Goal: Task Accomplishment & Management: Manage account settings

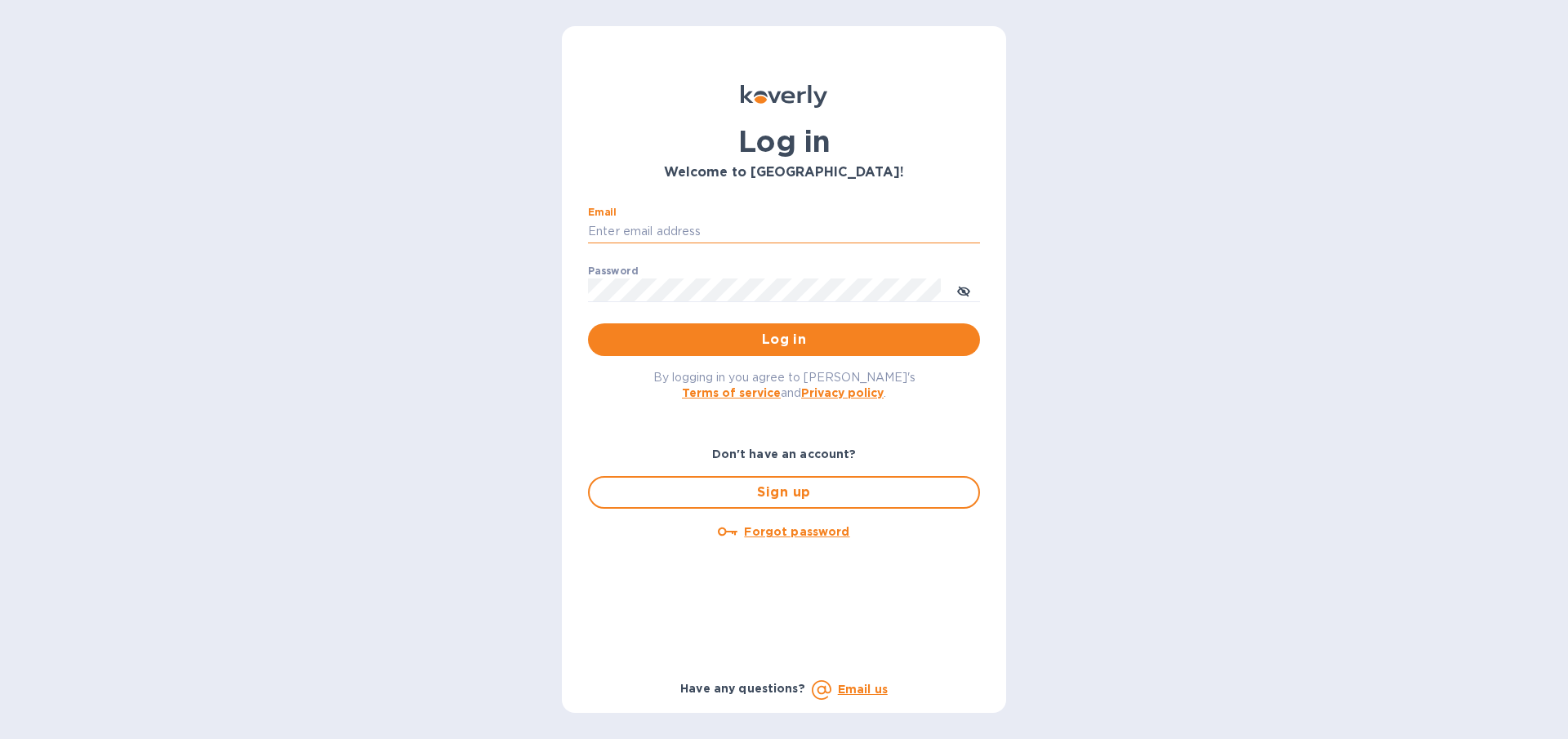
click at [679, 226] on input "Email" at bounding box center [784, 231] width 392 height 24
type input "gilatwotart@gmail.com"
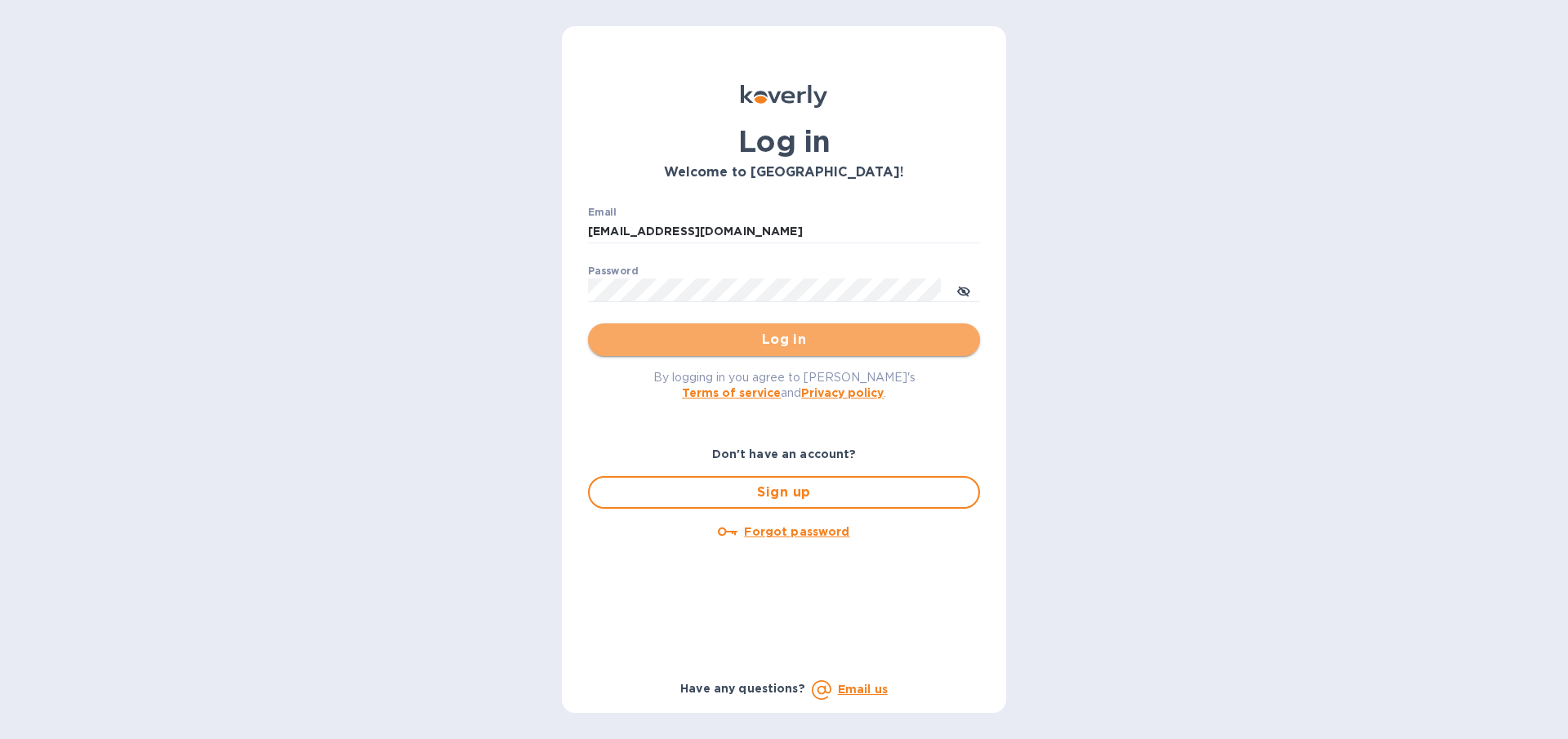
click at [692, 341] on span "Log in" at bounding box center [784, 339] width 366 height 20
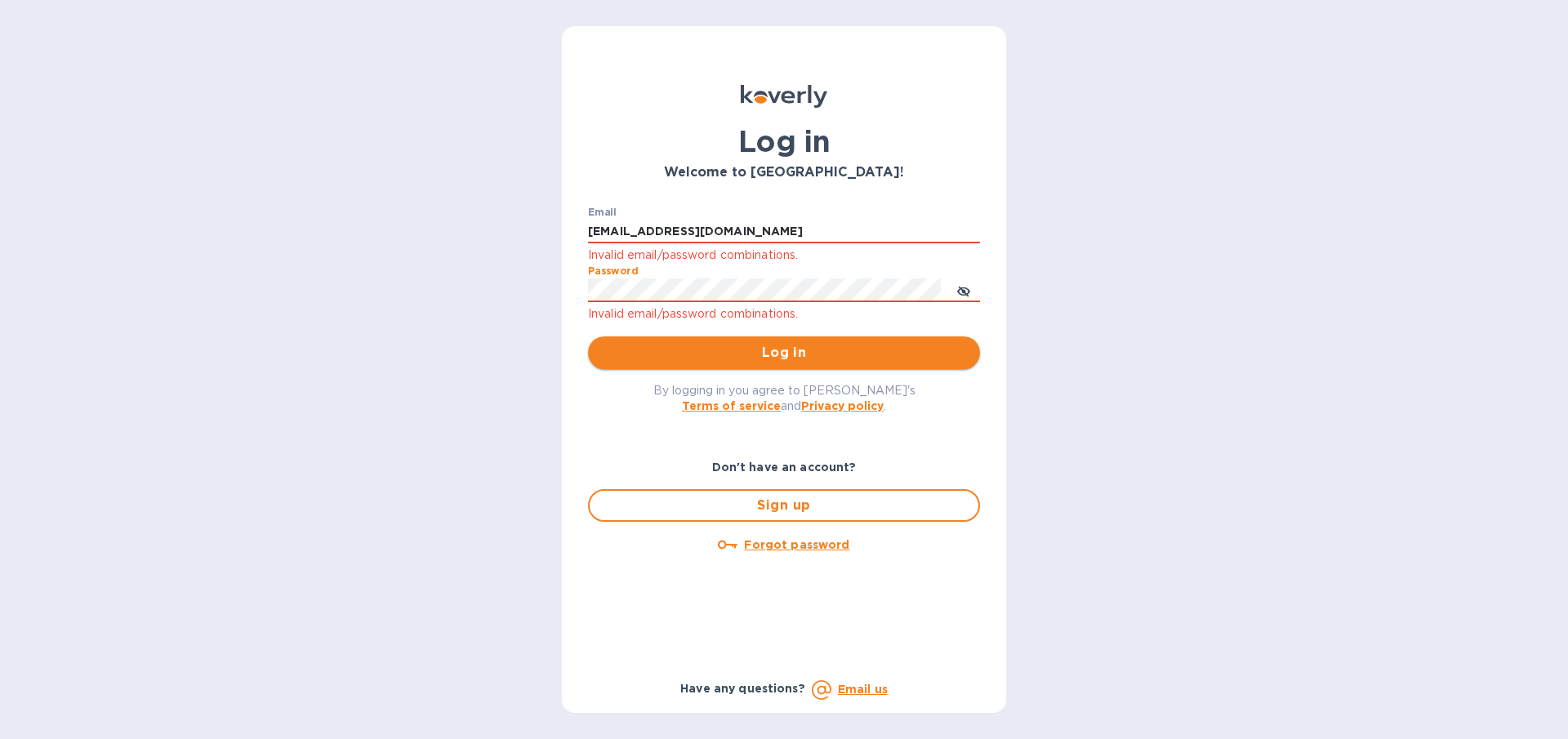
click at [738, 356] on span "Log in" at bounding box center [784, 352] width 366 height 20
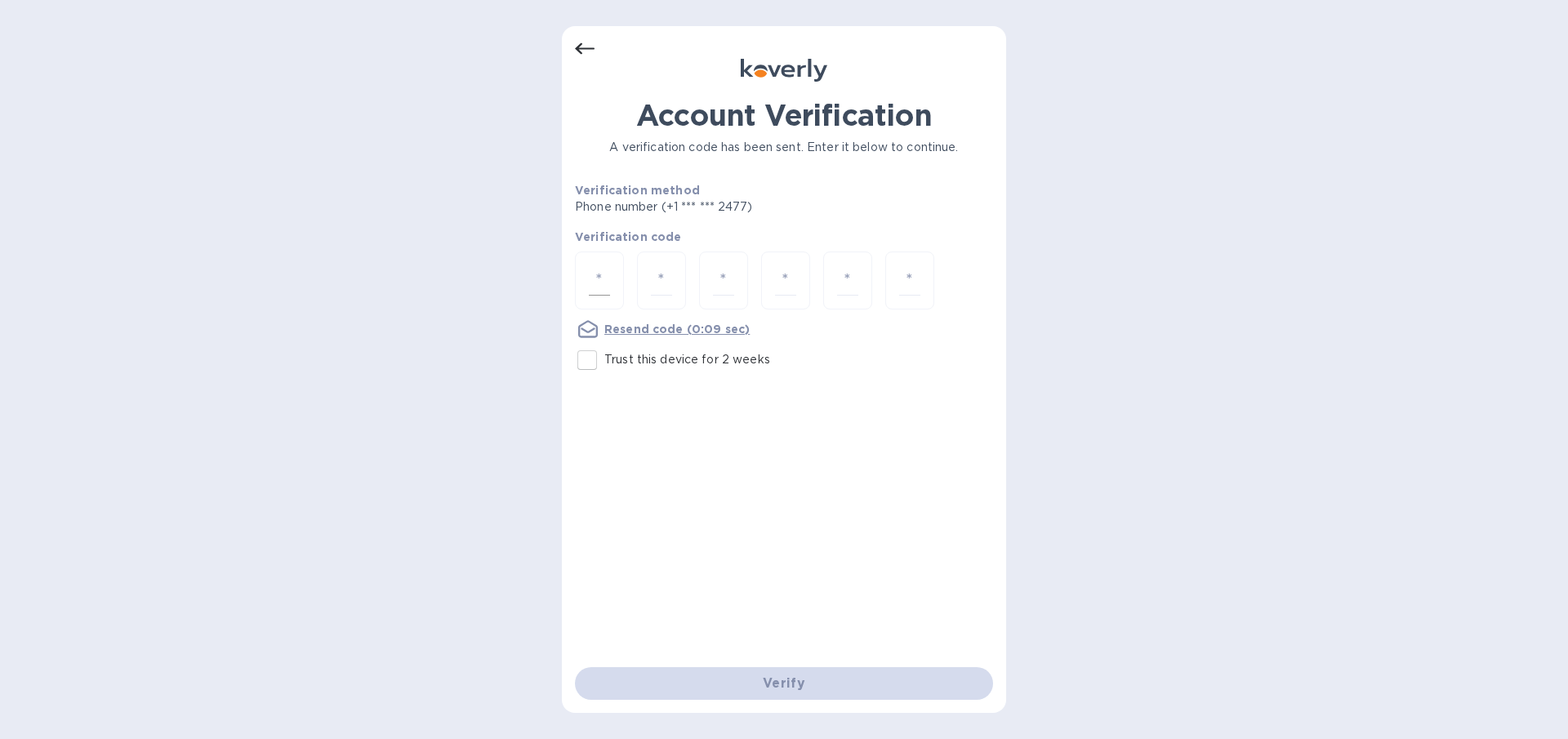
click at [605, 277] on input "number" at bounding box center [600, 281] width 21 height 31
type input "5"
type input "3"
type input "5"
type input "7"
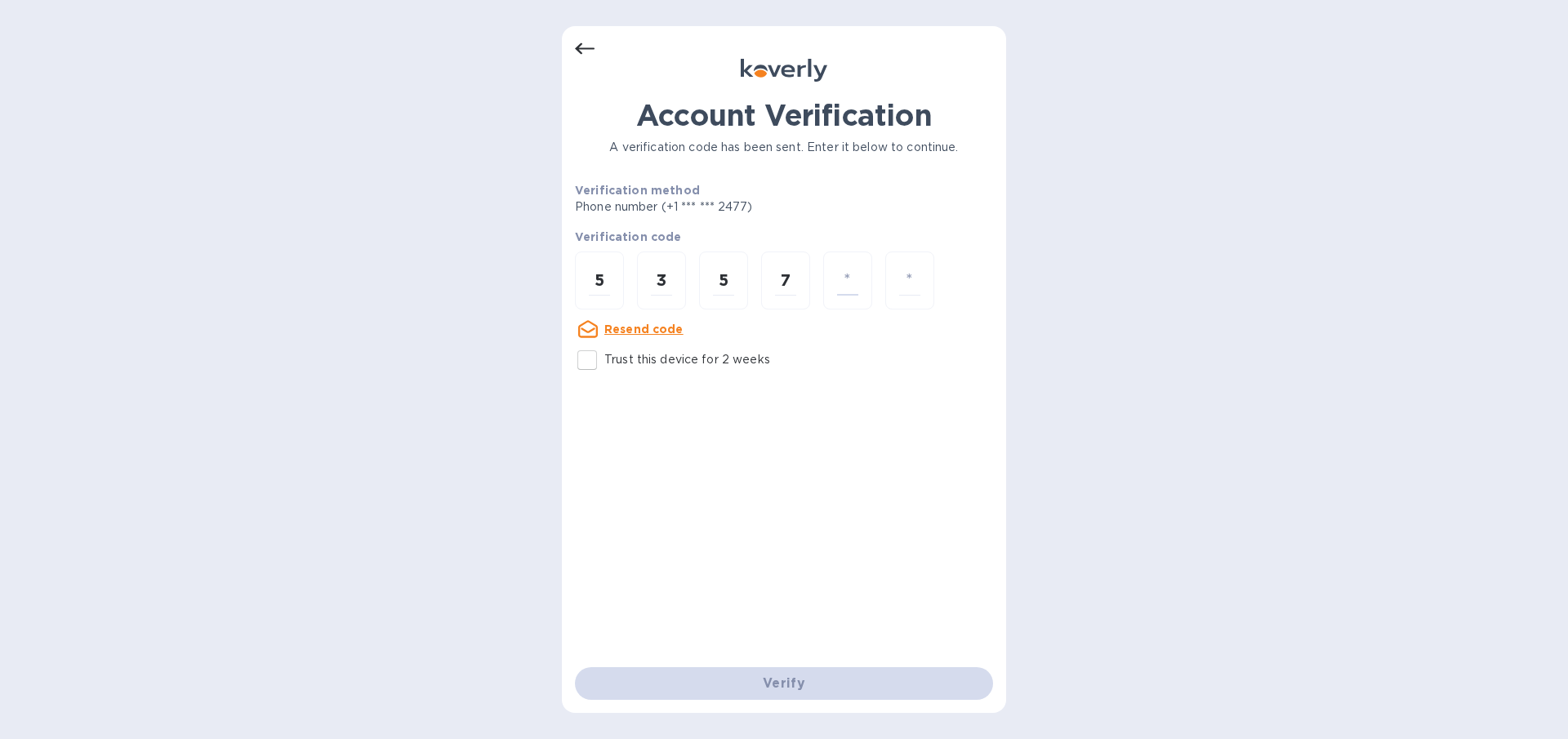
type input "7"
type input "2"
